Goal: Task Accomplishment & Management: Manage account settings

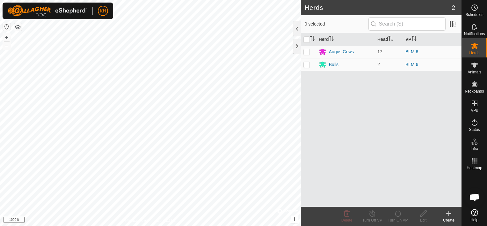
click at [476, 108] on span "VPs" at bounding box center [474, 110] width 7 height 4
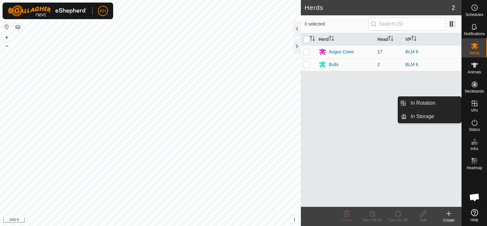
click at [474, 107] on es-virtualpaddocks-svg-icon at bounding box center [474, 103] width 11 height 10
click at [472, 101] on icon at bounding box center [475, 104] width 8 height 8
click at [477, 106] on icon at bounding box center [475, 103] width 6 height 6
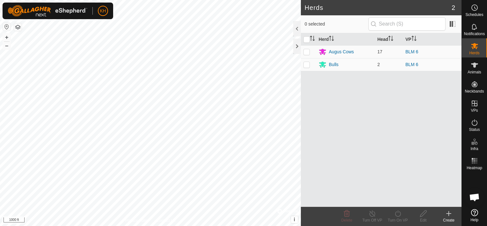
click at [407, 159] on div "Herd Head VP Augus Cows 17 BLM 6 Bulls 2 BLM 6" at bounding box center [381, 120] width 161 height 174
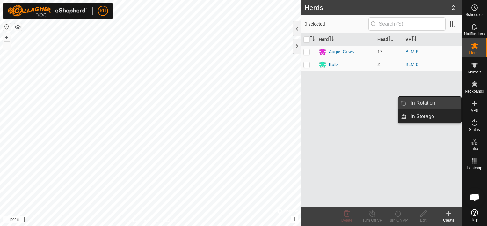
click at [438, 104] on link "In Rotation" at bounding box center [434, 103] width 55 height 13
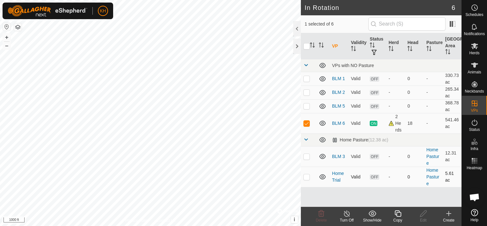
checkbox input "false"
checkbox input "true"
click at [309, 78] on p-checkbox at bounding box center [307, 78] width 6 height 5
checkbox input "true"
click at [307, 92] on p-checkbox at bounding box center [307, 92] width 6 height 5
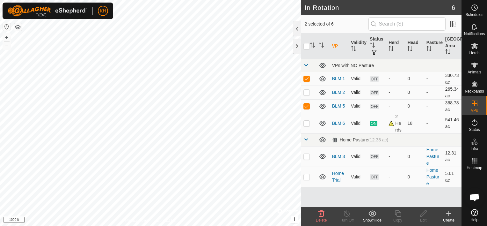
checkbox input "true"
click at [308, 105] on p-checkbox at bounding box center [307, 105] width 6 height 5
checkbox input "false"
click at [306, 80] on p-checkbox at bounding box center [307, 78] width 6 height 5
checkbox input "false"
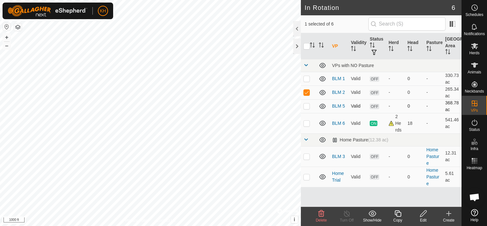
click at [305, 106] on p-checkbox at bounding box center [307, 105] width 6 height 5
checkbox input "true"
click at [307, 92] on p-checkbox at bounding box center [307, 92] width 6 height 5
checkbox input "false"
click at [308, 79] on p-checkbox at bounding box center [307, 78] width 6 height 5
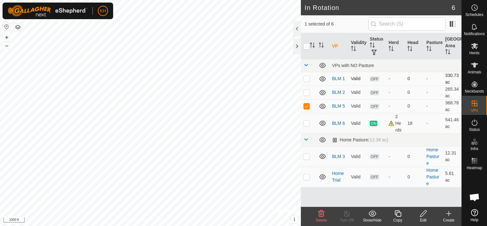
checkbox input "true"
click at [307, 92] on p-checkbox at bounding box center [307, 92] width 6 height 5
checkbox input "true"
click at [307, 121] on p-checkbox at bounding box center [307, 123] width 6 height 5
checkbox input "true"
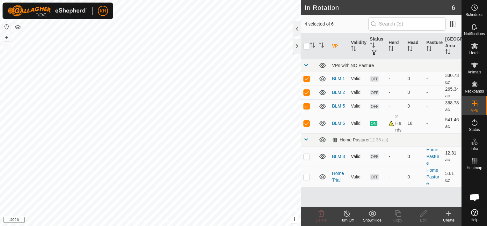
click at [309, 157] on p-checkbox at bounding box center [307, 156] width 6 height 5
checkbox input "false"
click at [308, 122] on p-checkbox at bounding box center [307, 123] width 6 height 5
checkbox input "false"
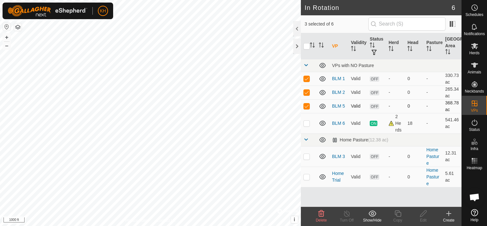
click at [305, 105] on p-checkbox at bounding box center [307, 105] width 6 height 5
checkbox input "false"
click at [308, 92] on p-checkbox at bounding box center [307, 92] width 6 height 5
checkbox input "false"
click at [305, 78] on p-checkbox at bounding box center [307, 78] width 6 height 5
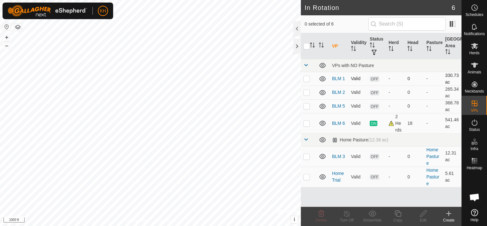
click at [307, 80] on p-checkbox at bounding box center [307, 78] width 6 height 5
checkbox input "true"
click at [306, 93] on p-checkbox at bounding box center [307, 92] width 6 height 5
checkbox input "true"
click at [308, 80] on p-checkbox at bounding box center [307, 78] width 6 height 5
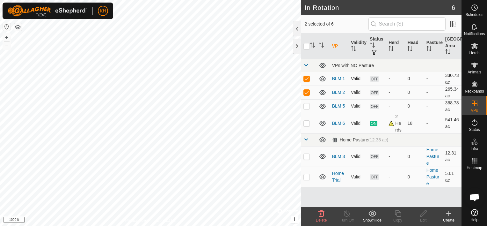
checkbox input "false"
click at [422, 215] on icon at bounding box center [424, 214] width 8 height 8
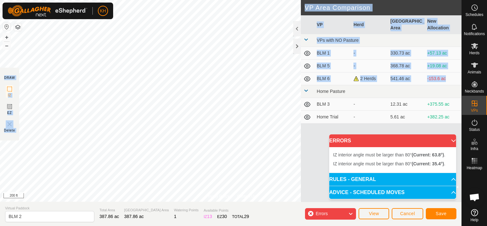
click at [289, 112] on div "Privacy Policy Contact Us Status: OFF Type: Inclusion Zone + – ⇧ i © Mapbox , ©…" at bounding box center [231, 113] width 462 height 226
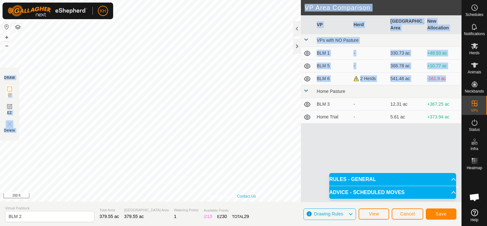
drag, startPoint x: 301, startPoint y: 80, endPoint x: 239, endPoint y: 197, distance: 132.5
click at [239, 197] on div "Privacy Policy Contact Us Status: OFF Type: Inclusion Zone + – ⇧ i © Mapbox , ©…" at bounding box center [231, 101] width 462 height 202
click at [449, 177] on p-accordion-header "RULES - GENERAL" at bounding box center [393, 179] width 127 height 13
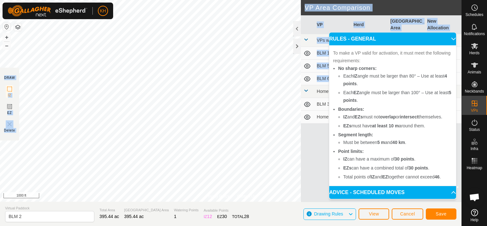
click at [450, 38] on p-accordion-header "RULES - GENERAL" at bounding box center [393, 39] width 127 height 13
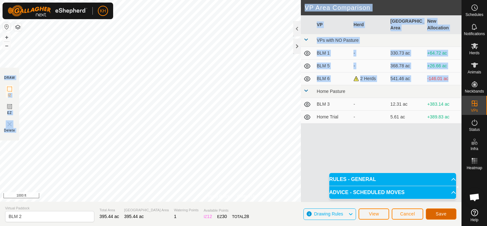
click at [450, 214] on button "Save" at bounding box center [441, 213] width 31 height 11
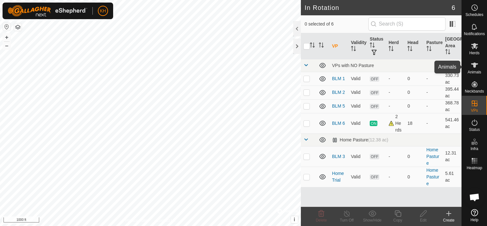
click at [476, 65] on icon at bounding box center [475, 65] width 8 height 8
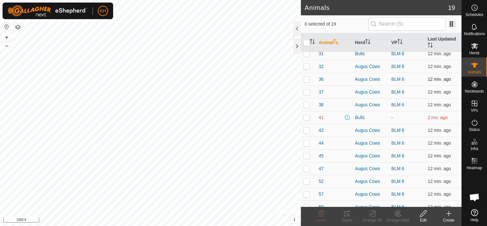
scroll to position [88, 0]
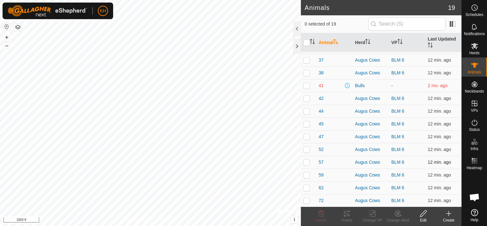
click at [301, 160] on td at bounding box center [308, 162] width 15 height 13
checkbox input "true"
click at [370, 212] on rect at bounding box center [373, 214] width 6 height 6
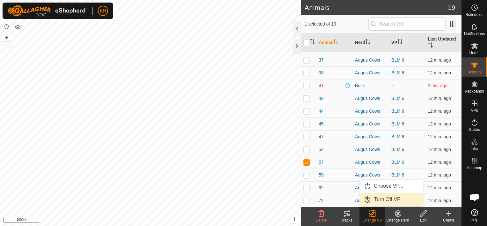
click at [371, 197] on link "Turn Off VP" at bounding box center [391, 199] width 63 height 13
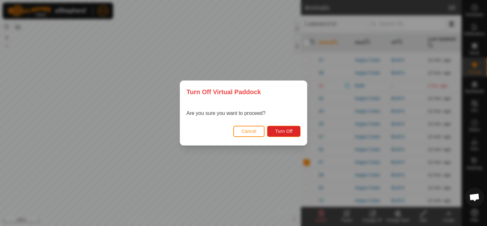
click at [289, 68] on div "Turn Off Virtual Paddock Are you sure you want to proceed? Cancel Turn Off" at bounding box center [243, 113] width 487 height 226
click at [248, 130] on span "Cancel" at bounding box center [249, 131] width 15 height 5
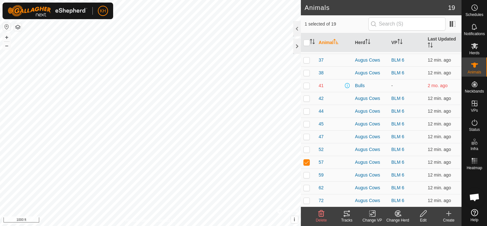
click at [372, 212] on icon at bounding box center [373, 214] width 8 height 8
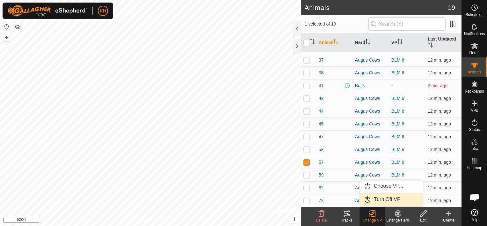
click at [376, 199] on link "Turn Off VP" at bounding box center [391, 199] width 63 height 13
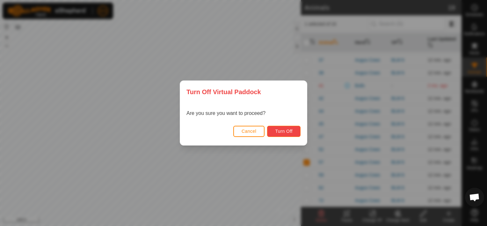
click at [289, 128] on button "Turn Off" at bounding box center [283, 131] width 33 height 11
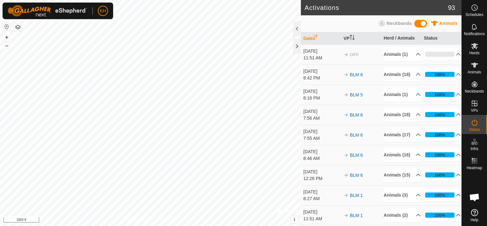
click at [233, 226] on html "KH Schedules Notifications Herds Animals Neckbands VPs Status Infra Heatmap Hel…" at bounding box center [243, 113] width 487 height 226
click at [473, 65] on icon at bounding box center [475, 65] width 8 height 8
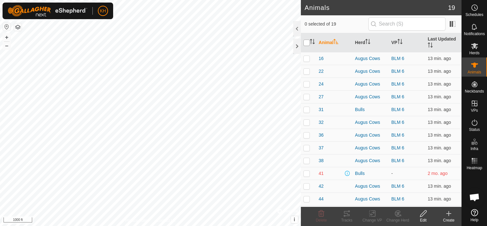
click at [308, 41] on input "checkbox" at bounding box center [307, 43] width 6 height 6
checkbox input "true"
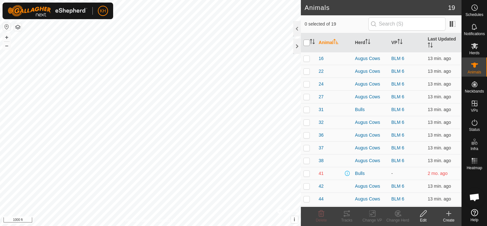
checkbox input "true"
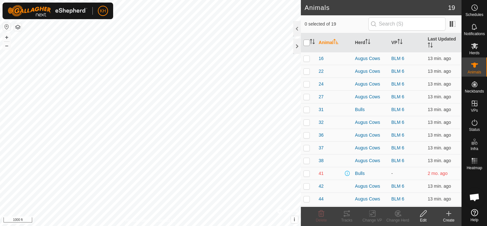
checkbox input "true"
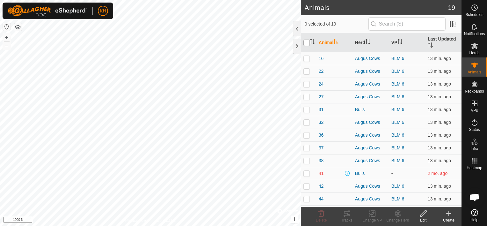
checkbox input "true"
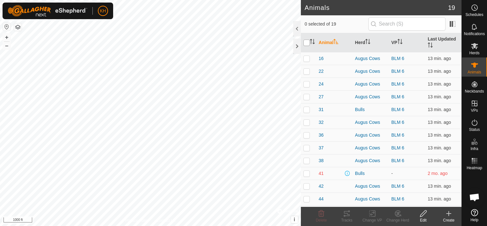
checkbox input "true"
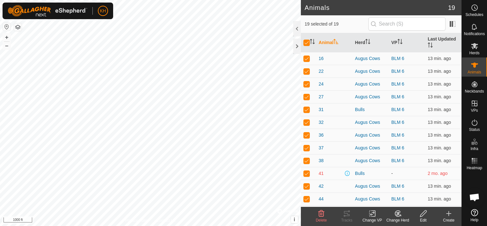
click at [305, 175] on p-checkbox at bounding box center [307, 173] width 6 height 5
checkbox input "false"
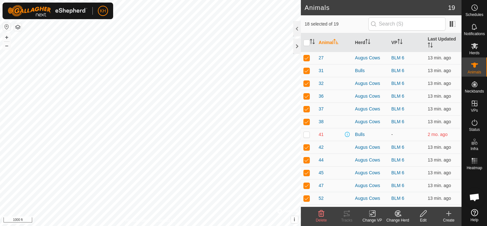
scroll to position [88, 0]
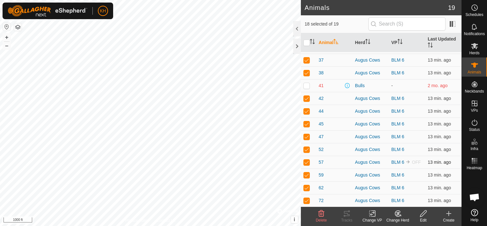
click at [307, 160] on p-checkbox at bounding box center [307, 162] width 6 height 5
checkbox input "false"
click at [373, 216] on icon at bounding box center [373, 214] width 8 height 8
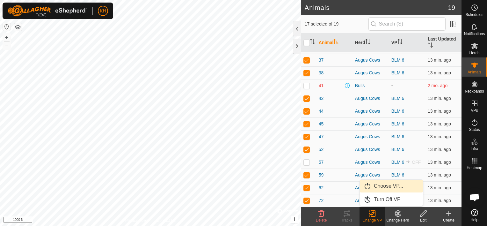
click at [373, 186] on link "Choose VP..." at bounding box center [391, 186] width 63 height 13
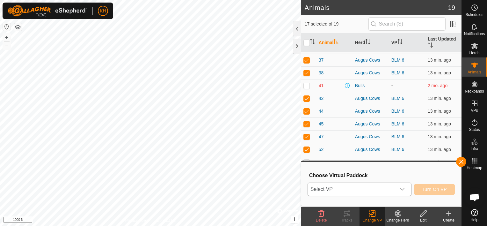
click at [401, 188] on div "dropdown trigger" at bounding box center [402, 189] width 13 height 13
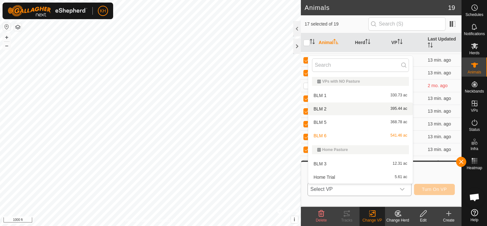
click at [320, 109] on li "BLM 2 395.44 ac" at bounding box center [361, 108] width 105 height 13
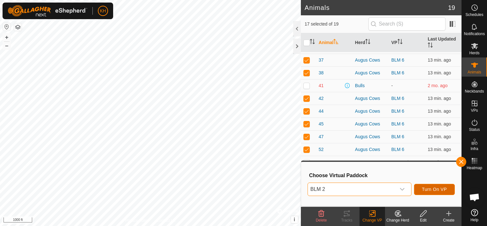
click at [434, 188] on span "Turn On VP" at bounding box center [434, 189] width 25 height 5
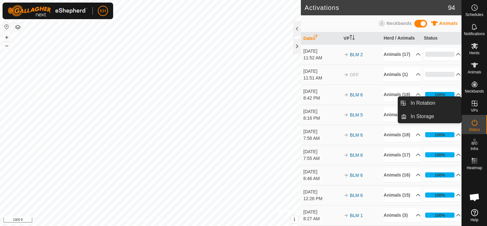
click at [475, 103] on icon at bounding box center [475, 103] width 6 height 6
click at [436, 101] on link "In Rotation" at bounding box center [434, 103] width 55 height 13
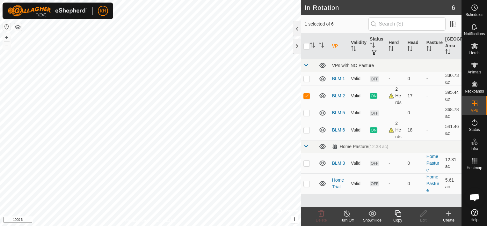
click at [302, 93] on td at bounding box center [308, 96] width 15 height 20
checkbox input "false"
click at [307, 115] on p-checkbox at bounding box center [307, 112] width 6 height 5
checkbox input "true"
click at [337, 114] on link "BLM 5" at bounding box center [338, 112] width 13 height 5
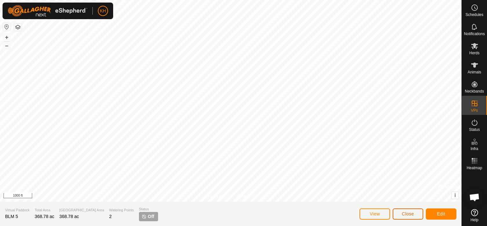
click at [408, 214] on span "Close" at bounding box center [408, 213] width 12 height 5
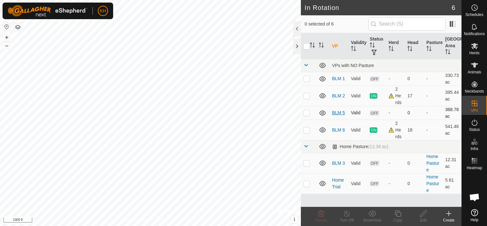
click at [337, 114] on link "BLM 5" at bounding box center [338, 112] width 13 height 5
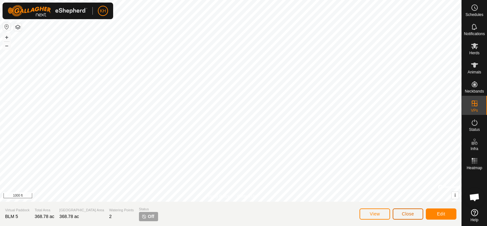
click at [411, 215] on span "Close" at bounding box center [408, 213] width 12 height 5
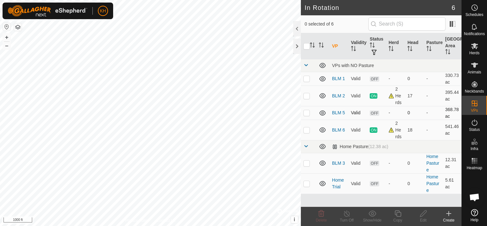
click at [308, 112] on p-checkbox at bounding box center [307, 112] width 6 height 5
checkbox input "true"
click at [425, 215] on icon at bounding box center [424, 214] width 8 height 8
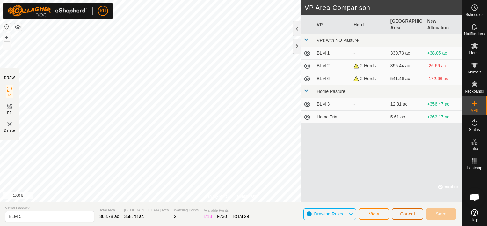
click at [415, 214] on span "Cancel" at bounding box center [407, 213] width 15 height 5
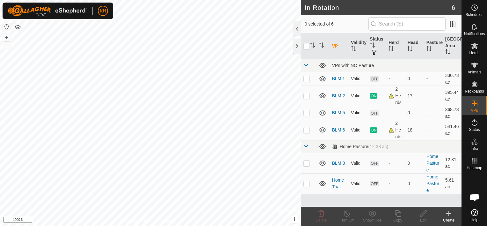
click at [308, 112] on p-checkbox at bounding box center [307, 112] width 6 height 5
click at [320, 217] on div "Delete" at bounding box center [322, 220] width 26 height 6
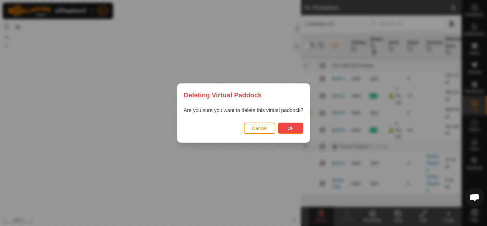
click at [294, 127] on button "Ok" at bounding box center [291, 128] width 26 height 11
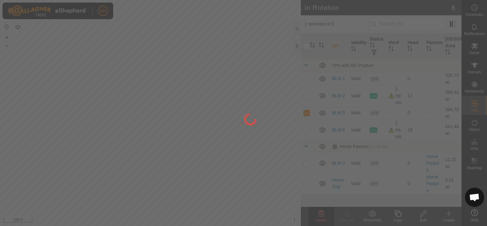
checkbox input "false"
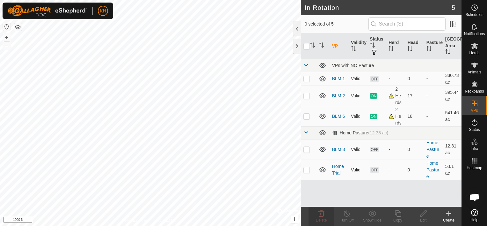
click at [310, 170] on td at bounding box center [308, 170] width 15 height 20
checkbox input "true"
click at [309, 149] on p-checkbox at bounding box center [307, 149] width 6 height 5
checkbox input "true"
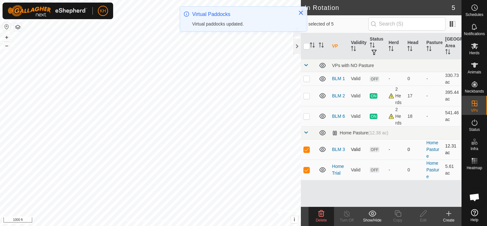
drag, startPoint x: 308, startPoint y: 171, endPoint x: 308, endPoint y: 155, distance: 16.0
click at [307, 171] on p-checkbox at bounding box center [307, 169] width 6 height 5
checkbox input "false"
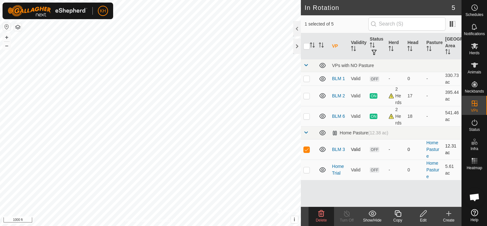
click at [309, 147] on p-checkbox at bounding box center [307, 149] width 6 height 5
checkbox input "false"
